Goal: Information Seeking & Learning: Understand process/instructions

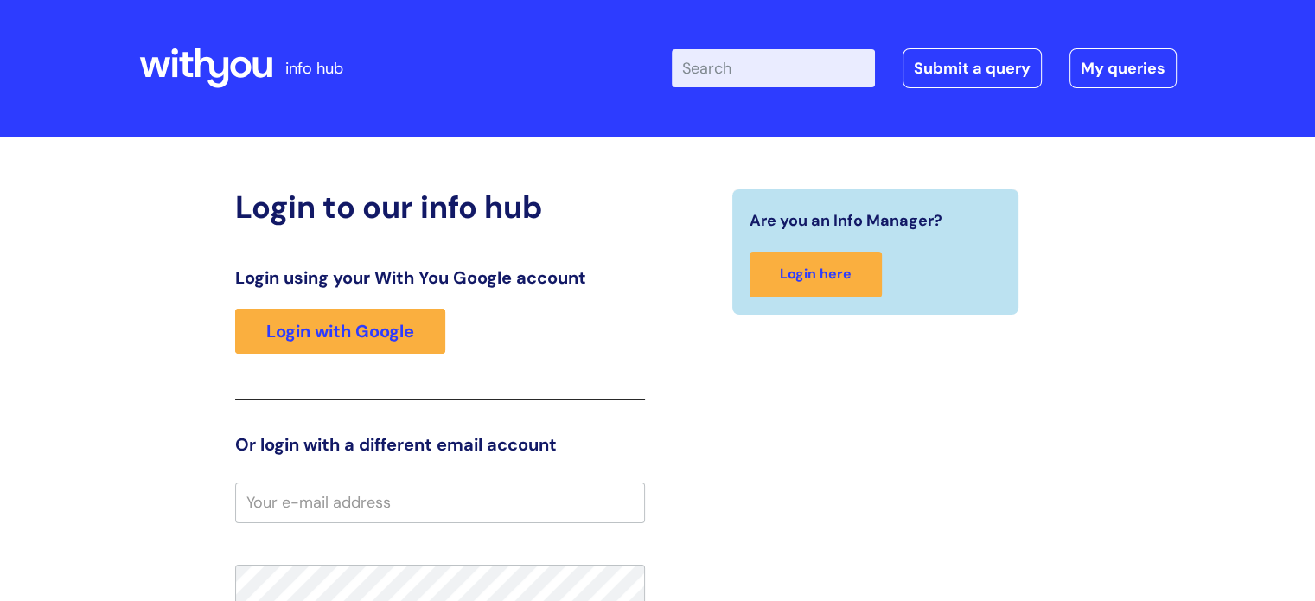
click at [719, 75] on input "Enter your search term here..." at bounding box center [773, 68] width 203 height 38
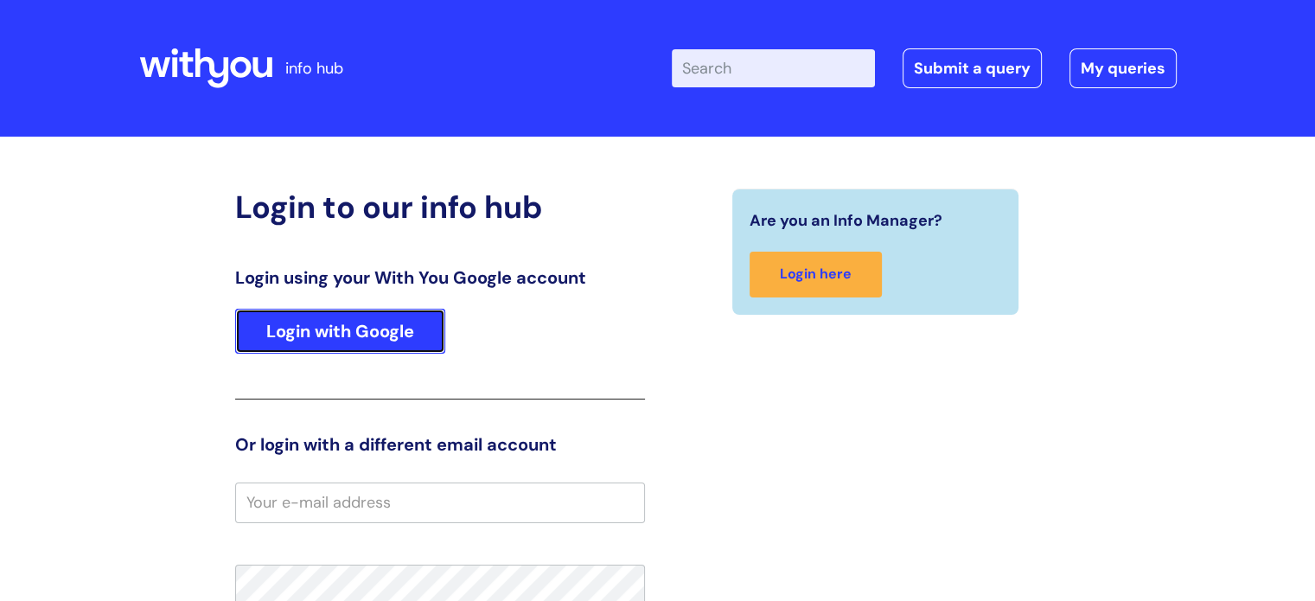
click at [394, 330] on link "Login with Google" at bounding box center [340, 331] width 210 height 45
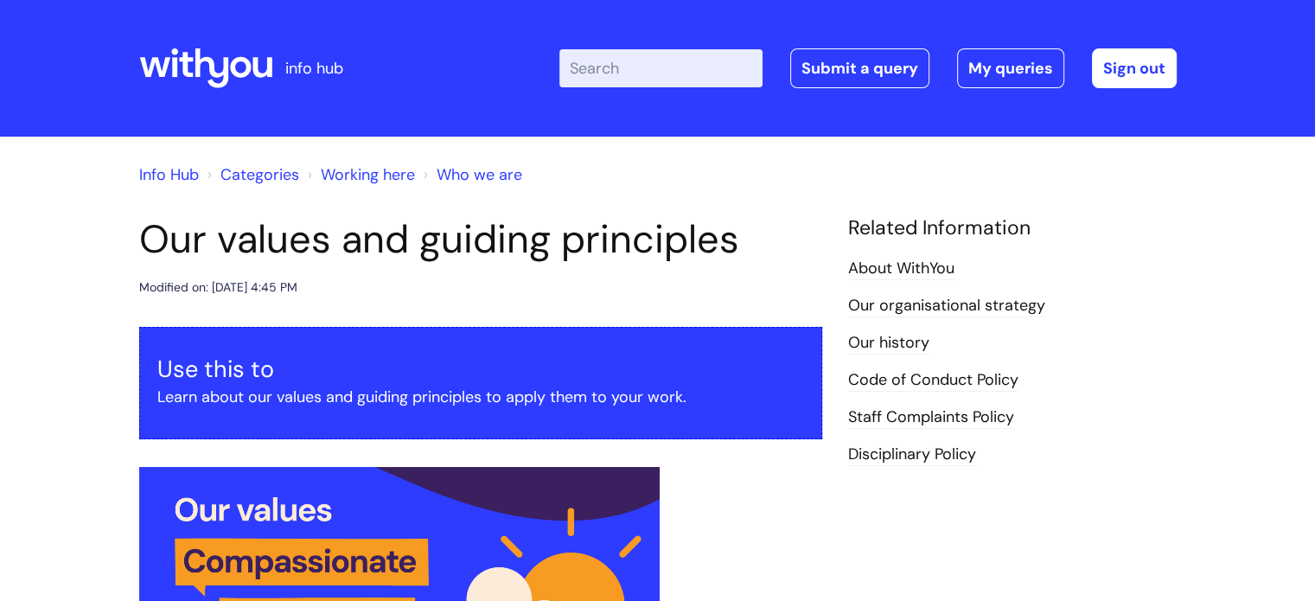
click at [624, 78] on input "Enter your search term here..." at bounding box center [660, 68] width 203 height 38
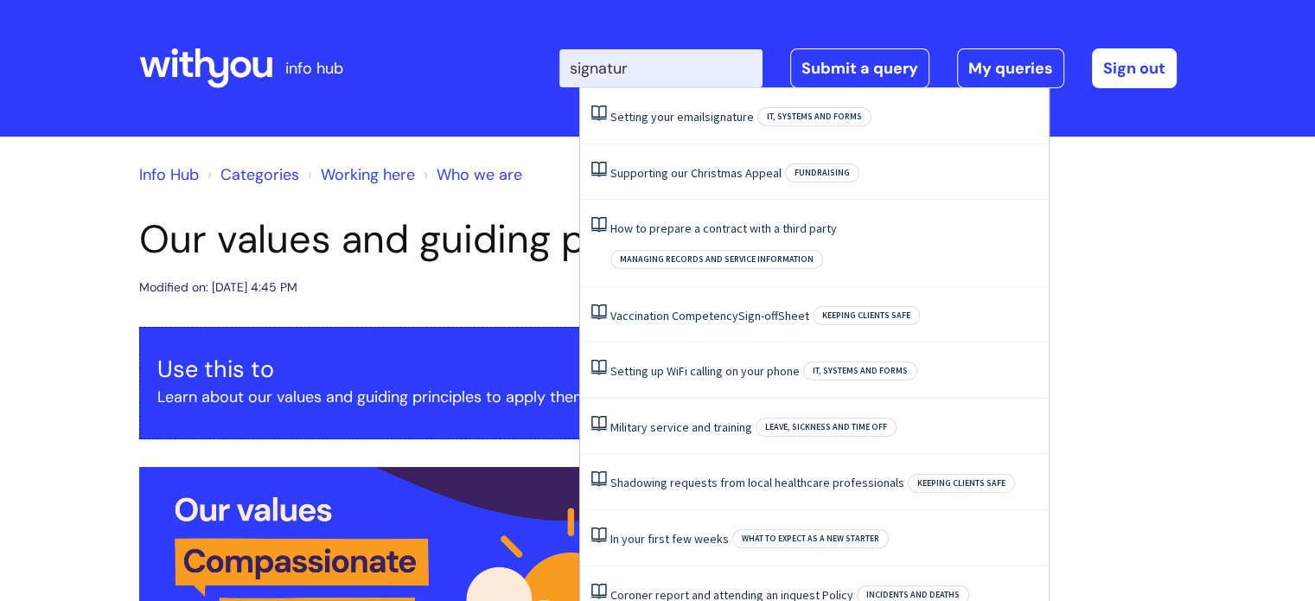
type input "signature"
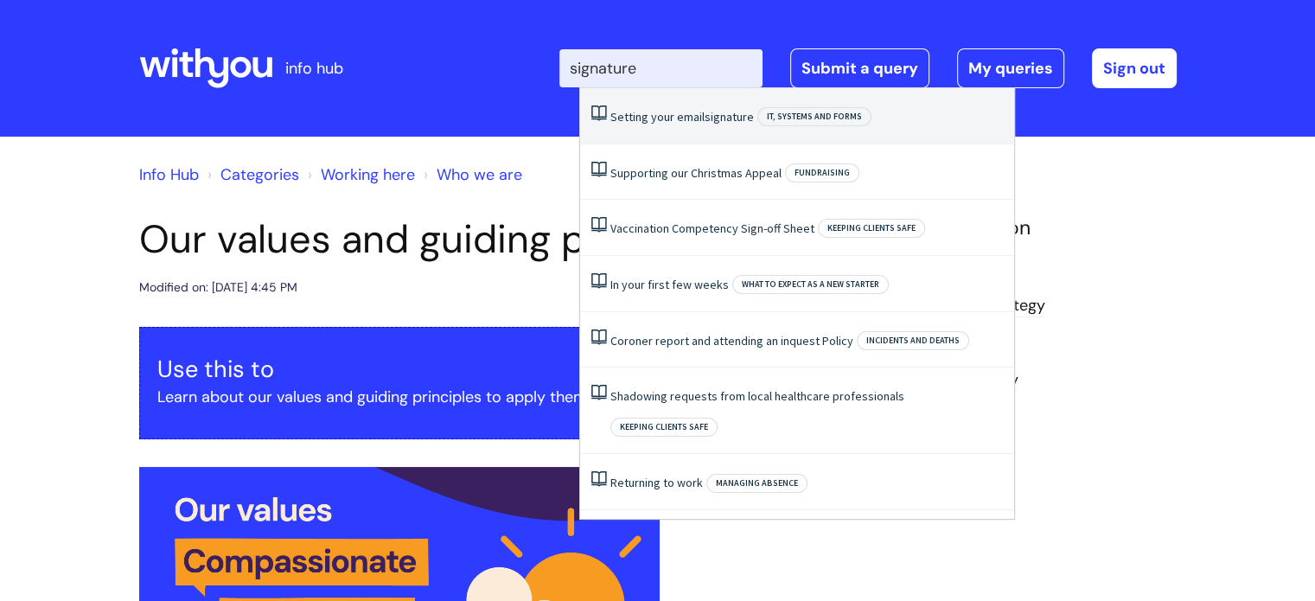
click at [633, 118] on link "Setting your email signature" at bounding box center [681, 117] width 143 height 16
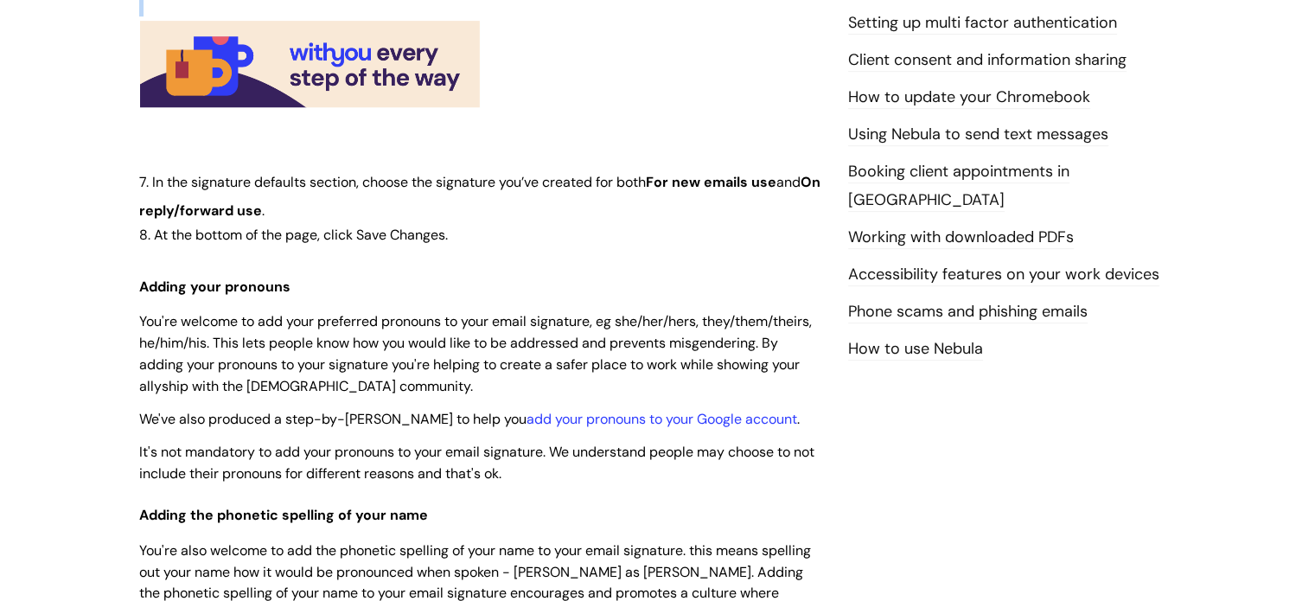
scroll to position [840, 0]
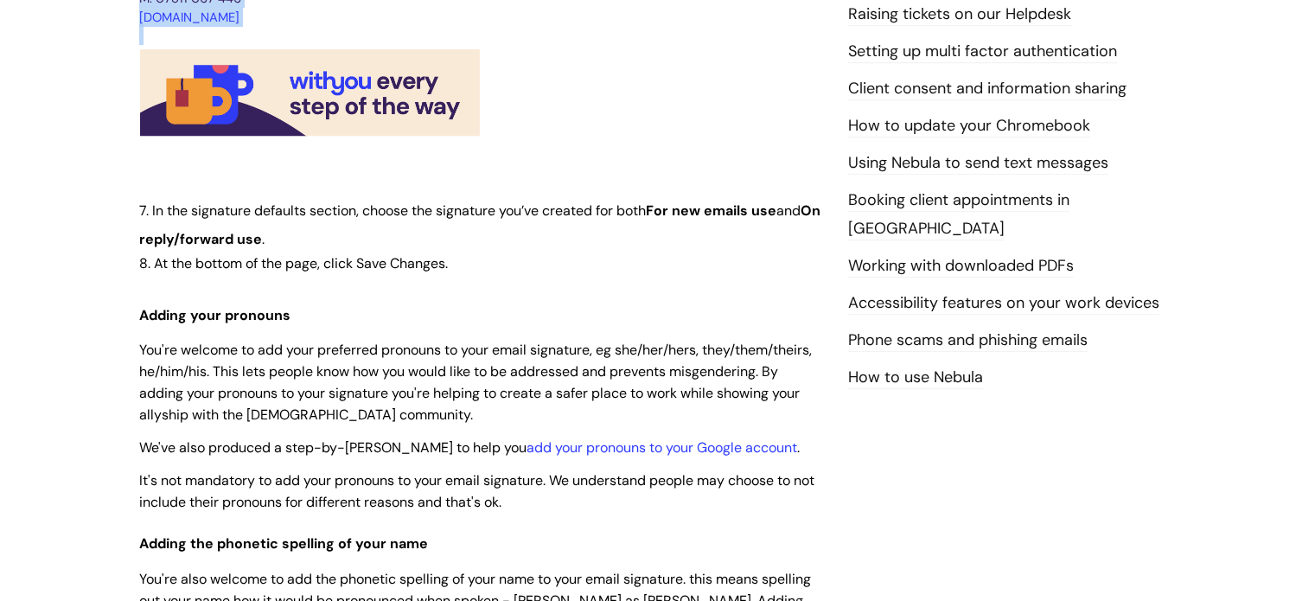
drag, startPoint x: 140, startPoint y: 321, endPoint x: 674, endPoint y: 86, distance: 583.6
click at [674, 86] on div "Use this to Find out how to set your email signature Adding an email signature …" at bounding box center [480, 148] width 683 height 1322
copy div "First name Last name Job title Sometown (if you work in a service) Pronouns: He…"
